Goal: Task Accomplishment & Management: Complete application form

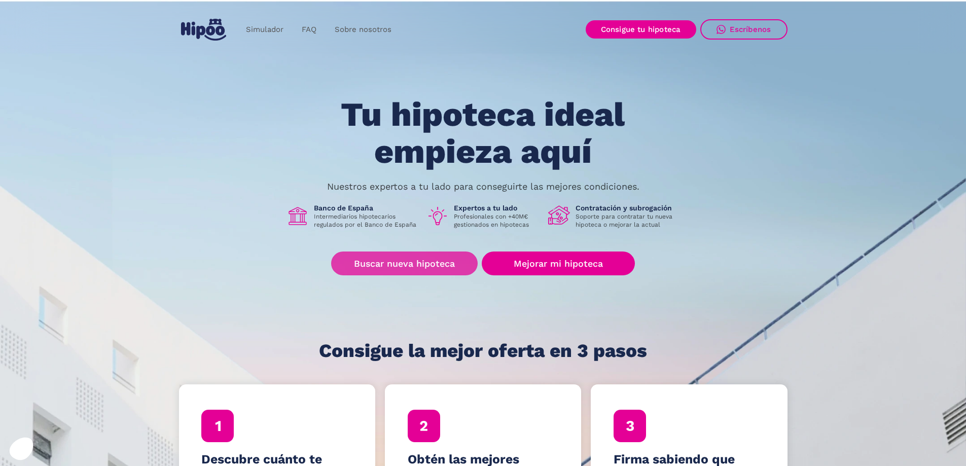
click at [435, 264] on link "Buscar nueva hipoteca" at bounding box center [404, 263] width 147 height 24
